Goal: Information Seeking & Learning: Check status

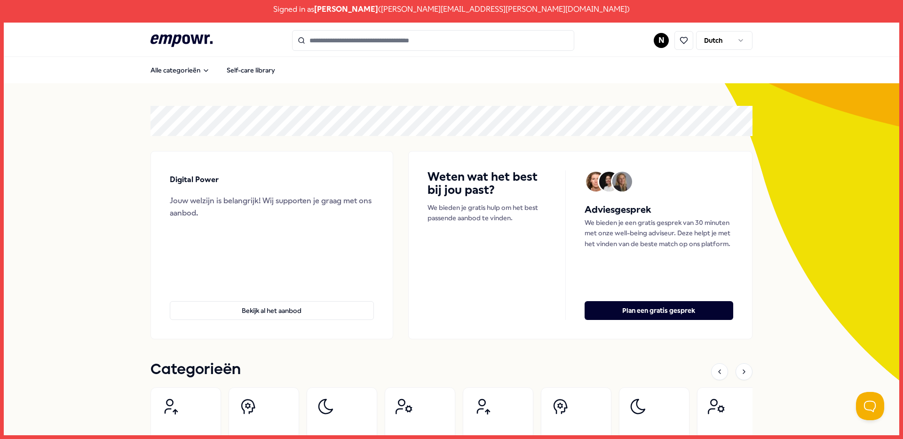
click at [652, 40] on html "Signed in as [PERSON_NAME] ( [PERSON_NAME][EMAIL_ADDRESS][PERSON_NAME][DOMAIN_N…" at bounding box center [451, 219] width 903 height 439
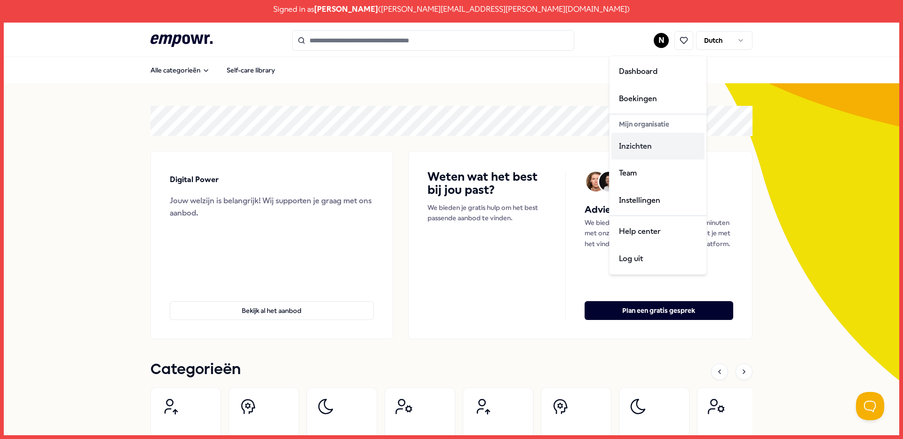
click at [642, 151] on div "Inzichten" at bounding box center [657, 146] width 93 height 27
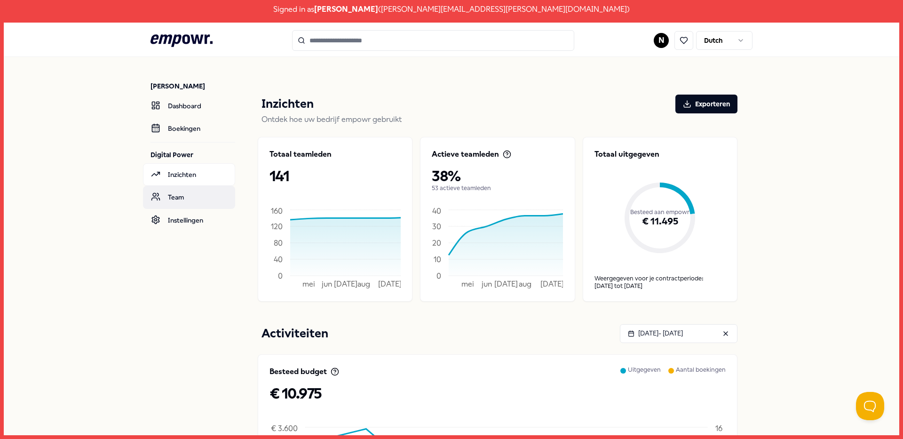
click at [189, 196] on link "Team" at bounding box center [189, 197] width 92 height 23
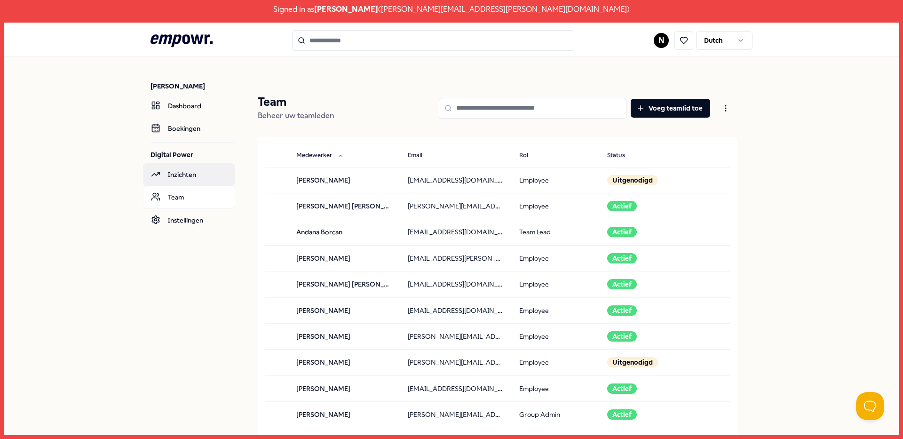
click at [190, 179] on link "Inzichten" at bounding box center [189, 174] width 92 height 23
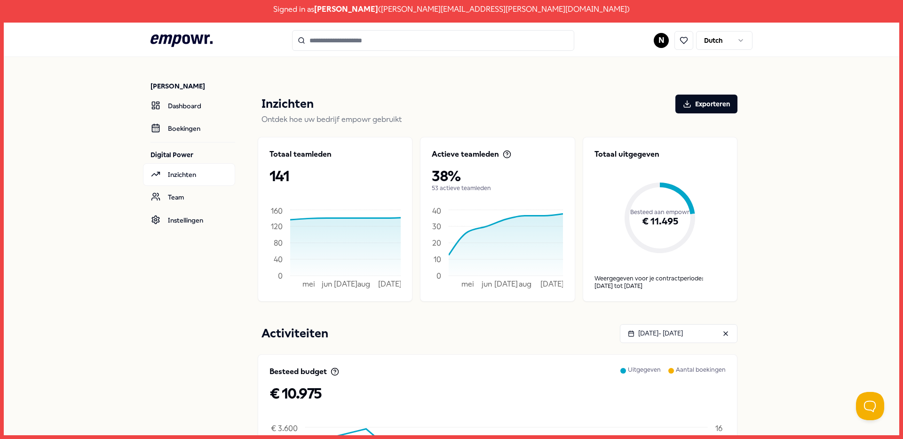
click at [221, 40] on div ".empowr-logo_svg__cls-1{fill:#03032f} N Dutch" at bounding box center [451, 40] width 602 height 21
click at [670, 41] on link at bounding box center [681, 40] width 27 height 19
click at [668, 42] on link at bounding box center [681, 40] width 27 height 19
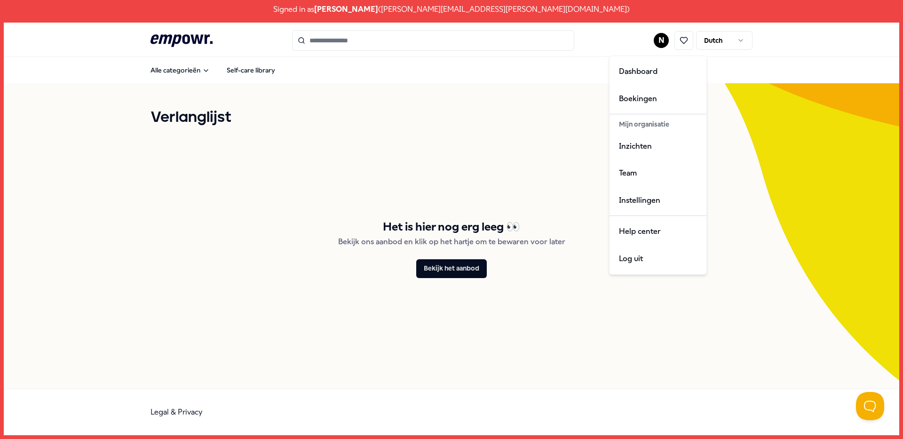
click at [660, 43] on html "Signed in as [PERSON_NAME] ( [PERSON_NAME][EMAIL_ADDRESS][PERSON_NAME][DOMAIN_N…" at bounding box center [451, 219] width 903 height 439
click at [662, 257] on div "Log uit" at bounding box center [657, 258] width 93 height 27
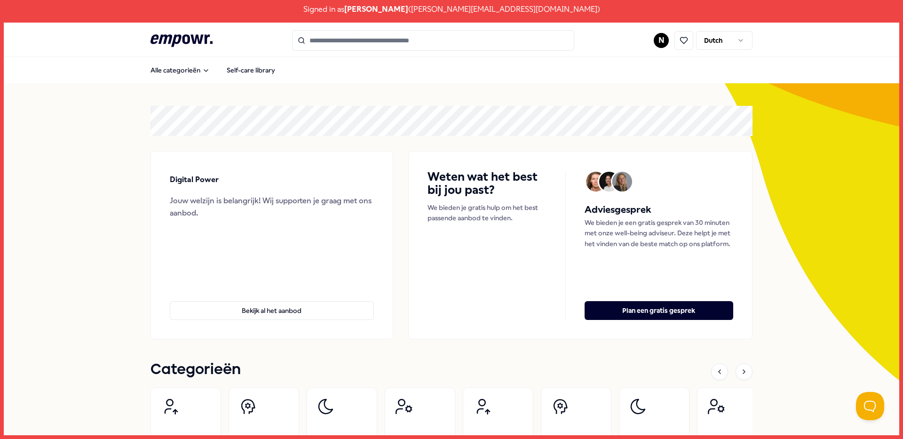
click at [658, 41] on html "Signed in as [PERSON_NAME] ( [PERSON_NAME][EMAIL_ADDRESS][DOMAIN_NAME] ) .empow…" at bounding box center [451, 219] width 903 height 439
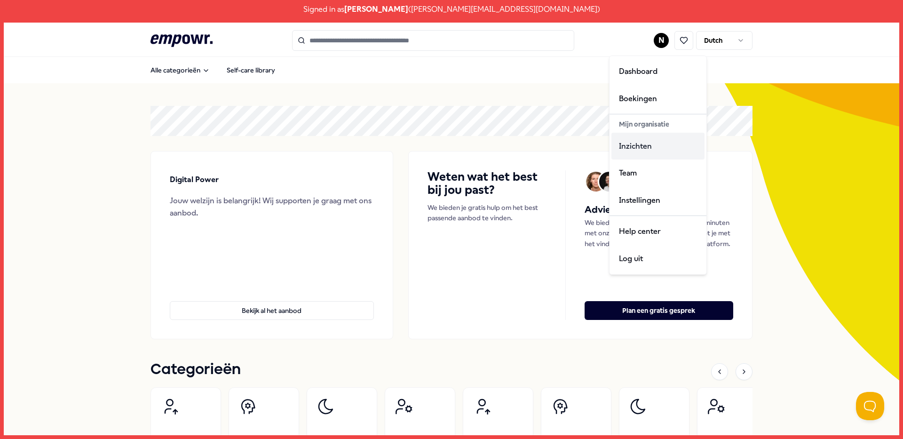
click at [637, 150] on div "Inzichten" at bounding box center [657, 146] width 93 height 27
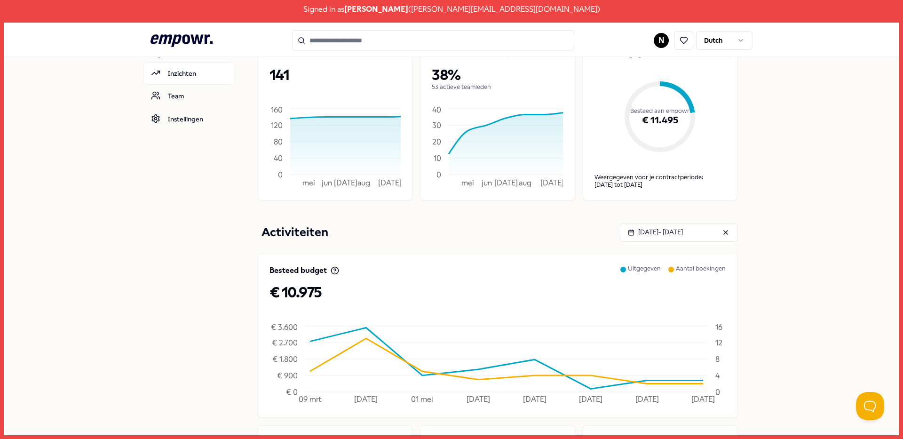
scroll to position [136, 0]
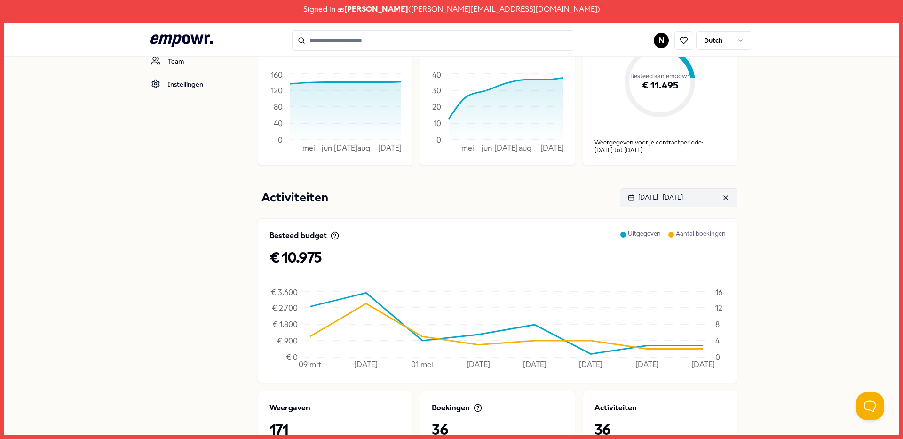
click at [678, 196] on div "Mar 10, 2025 - Sep 10, 2025" at bounding box center [655, 197] width 55 height 10
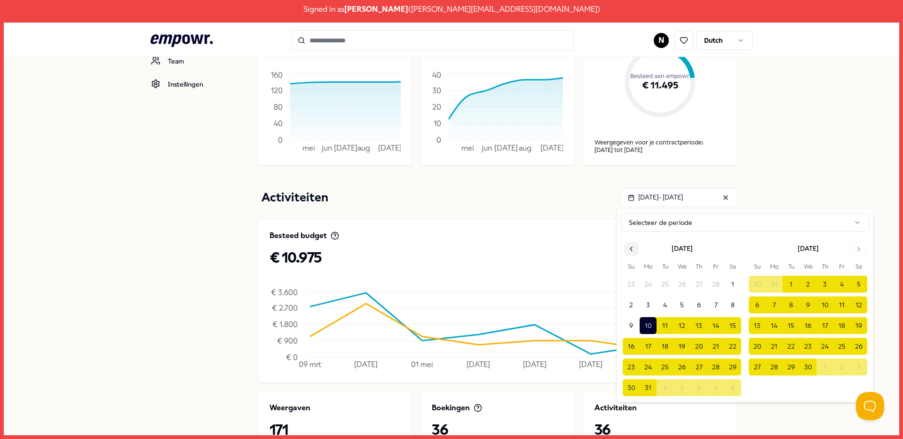
click at [628, 252] on button "Go to previous month" at bounding box center [630, 248] width 13 height 13
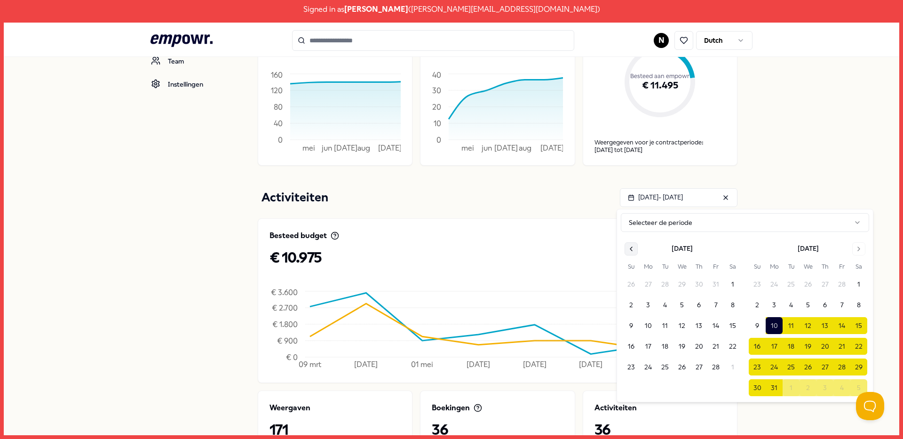
click at [628, 252] on button "Go to previous month" at bounding box center [630, 248] width 13 height 13
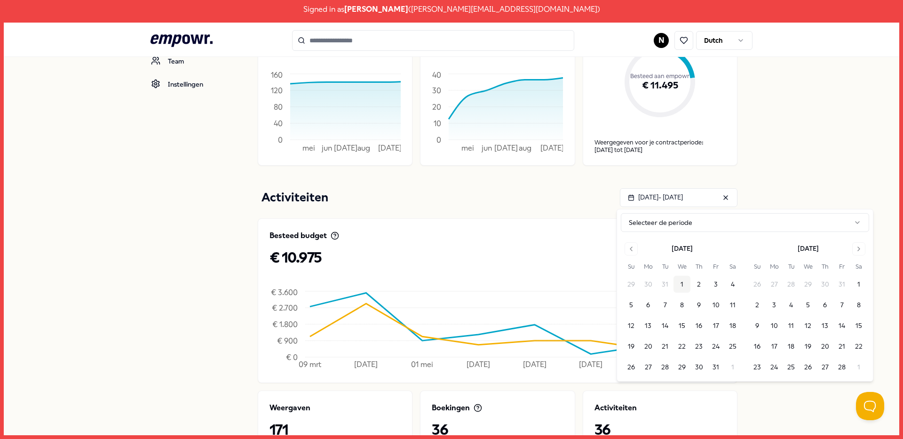
click at [684, 284] on button "1" at bounding box center [681, 283] width 17 height 17
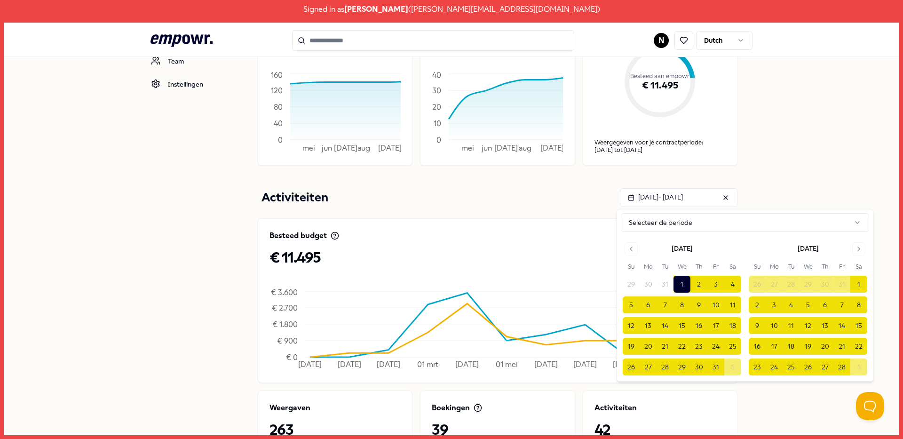
click at [792, 161] on div "Nadine van Zwieten Dashboard Boekingen Digital Power Inzichten Team Instellinge…" at bounding box center [451, 256] width 895 height 671
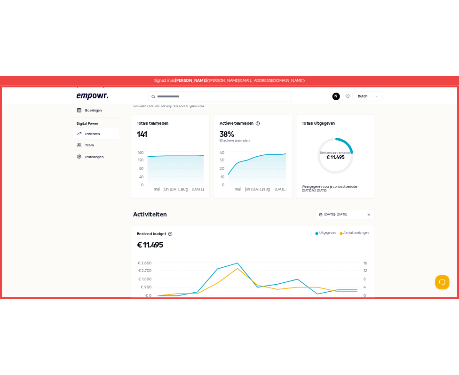
scroll to position [346, 0]
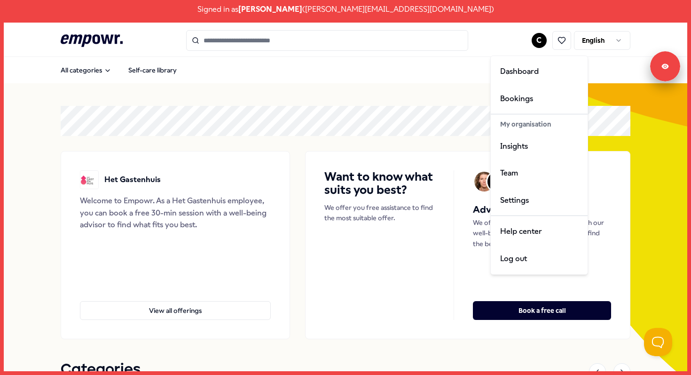
click at [534, 38] on html "Signed in as Charelle Ravensbergen ( charelle.ravensbergen@hetgastenhuis.nl ) .…" at bounding box center [345, 187] width 691 height 375
click at [537, 147] on div "Insights" at bounding box center [539, 146] width 93 height 27
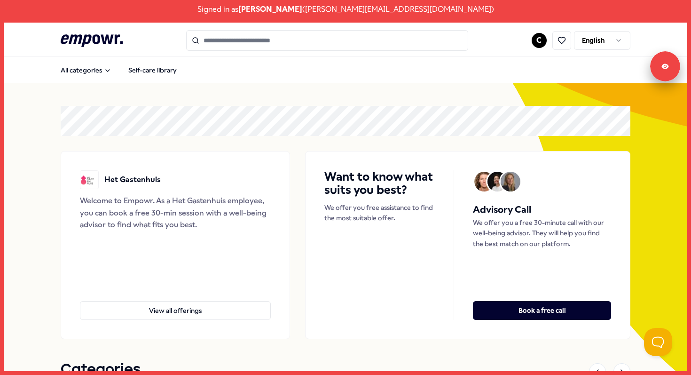
click at [594, 40] on html "Signed in as Charelle Ravensbergen ( charelle.ravensbergen@hetgastenhuis.nl ) .…" at bounding box center [345, 187] width 691 height 375
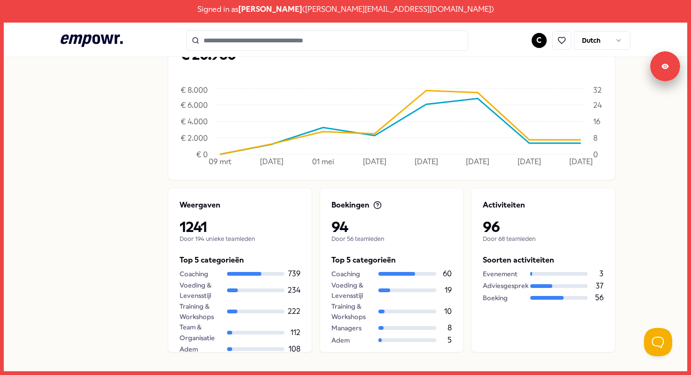
scroll to position [349, 0]
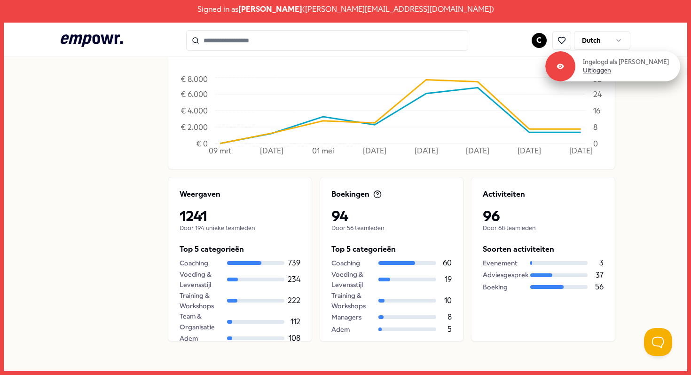
click at [583, 73] on link "Uitloggen" at bounding box center [597, 70] width 28 height 8
